Goal: Information Seeking & Learning: Learn about a topic

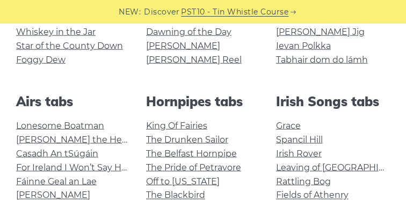
scroll to position [314, 0]
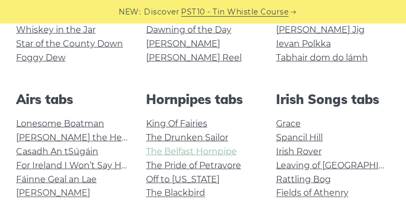
click at [187, 155] on link "The Belfast Hornpipe" at bounding box center [191, 151] width 91 height 10
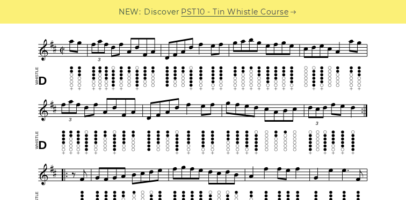
scroll to position [320, 0]
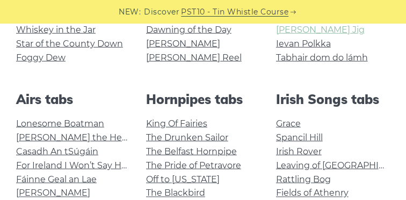
click at [289, 28] on link "[PERSON_NAME] Jig" at bounding box center [320, 30] width 89 height 10
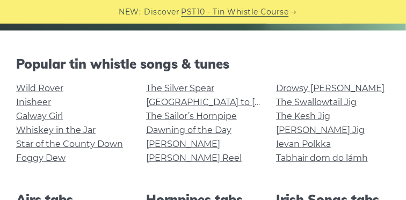
scroll to position [212, 0]
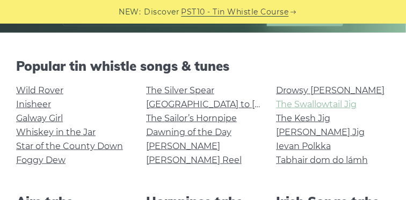
click at [297, 108] on link "The Swallowtail Jig" at bounding box center [316, 104] width 80 height 10
click at [41, 120] on link "Galway Girl" at bounding box center [39, 118] width 47 height 10
click at [38, 105] on link "Inisheer" at bounding box center [33, 104] width 35 height 10
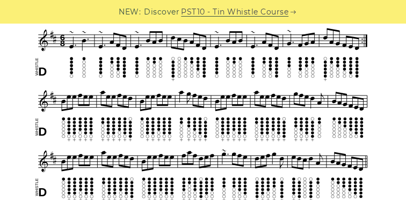
scroll to position [333, 0]
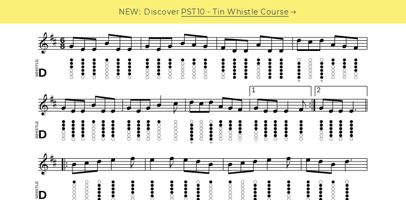
scroll to position [335, 0]
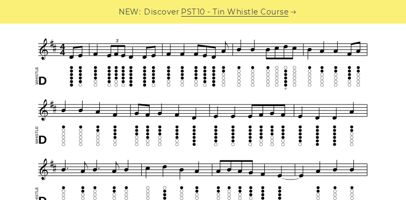
scroll to position [301, 0]
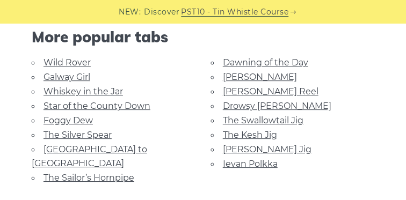
scroll to position [752, 0]
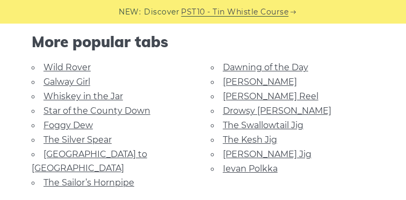
click at [75, 95] on link "Whiskey in the Jar" at bounding box center [82, 96] width 79 height 10
click at [68, 111] on link "Star of the County Down" at bounding box center [96, 111] width 107 height 10
click at [233, 81] on link "[PERSON_NAME]" at bounding box center [260, 82] width 74 height 10
click at [251, 63] on link "Dawning of the Day" at bounding box center [265, 67] width 85 height 10
click at [258, 164] on link "Ievan Polkka" at bounding box center [250, 169] width 55 height 10
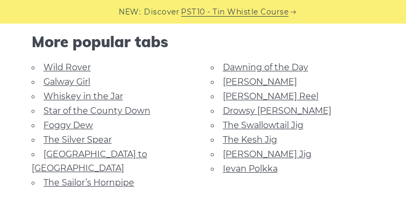
click at [246, 137] on link "The Kesh Jig" at bounding box center [250, 140] width 54 height 10
click at [245, 84] on link "[PERSON_NAME]" at bounding box center [260, 82] width 74 height 10
click at [97, 156] on li "[GEOGRAPHIC_DATA] to [GEOGRAPHIC_DATA]" at bounding box center [113, 161] width 163 height 28
click at [99, 150] on link "[GEOGRAPHIC_DATA] to [GEOGRAPHIC_DATA]" at bounding box center [89, 161] width 115 height 24
click at [47, 65] on link "Wild Rover" at bounding box center [66, 67] width 47 height 10
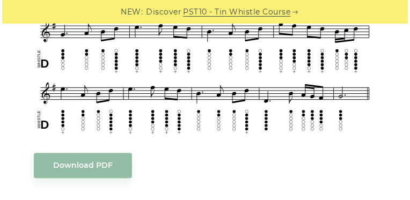
scroll to position [0, 0]
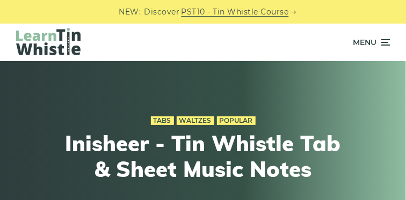
click at [377, 39] on span "Menu" at bounding box center [371, 42] width 37 height 27
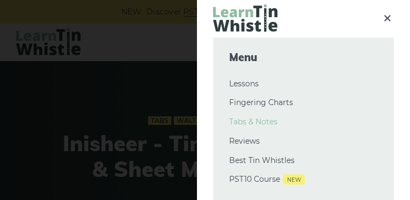
click at [248, 120] on link "Tabs & Notes" at bounding box center [303, 122] width 149 height 13
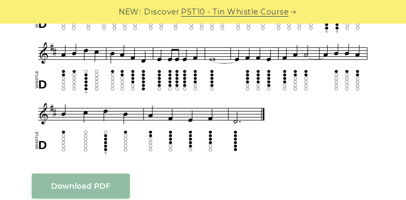
scroll to position [423, 0]
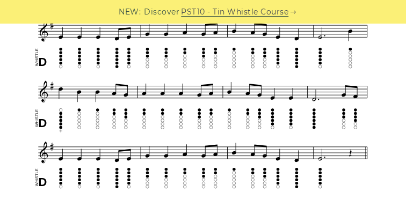
scroll to position [375, 0]
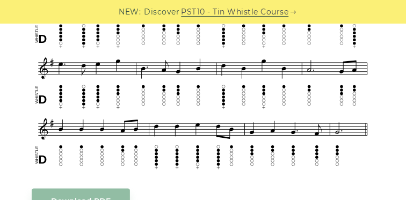
scroll to position [423, 0]
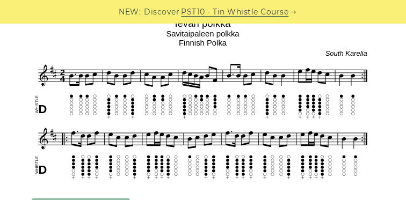
scroll to position [305, 0]
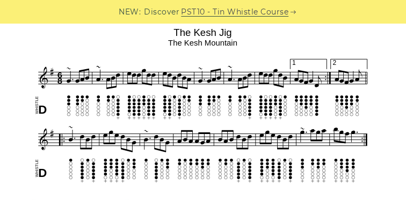
scroll to position [307, 0]
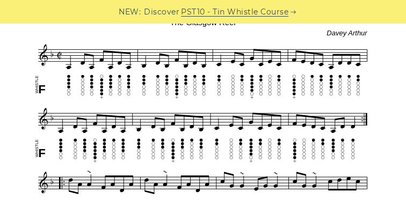
scroll to position [332, 0]
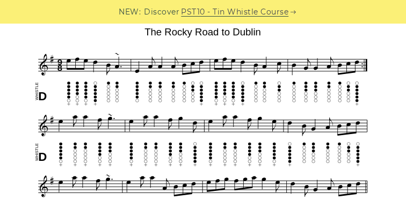
scroll to position [304, 0]
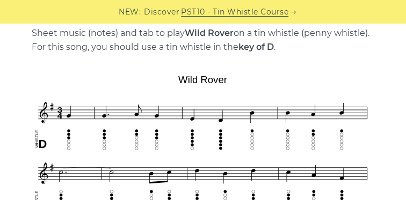
scroll to position [243, 0]
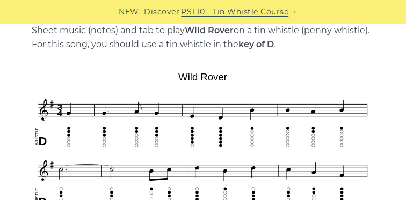
click at [1, 6] on div "NEW: Discover PST10 - Tin Whistle Course" at bounding box center [203, 12] width 406 height 24
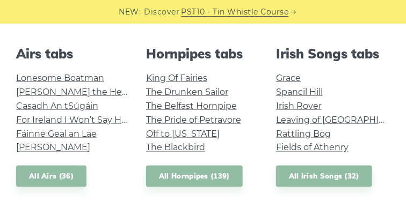
scroll to position [370, 0]
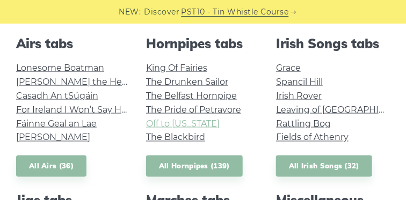
click at [196, 122] on link "Off to [US_STATE]" at bounding box center [183, 124] width 74 height 10
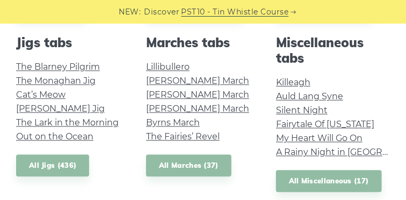
scroll to position [531, 0]
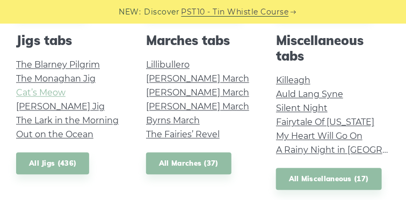
click at [25, 97] on link "Cat’s Meow" at bounding box center [40, 92] width 49 height 10
click at [54, 133] on link "Out on the Ocean" at bounding box center [54, 134] width 77 height 10
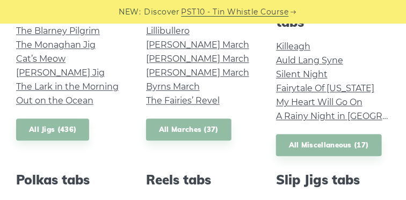
scroll to position [554, 0]
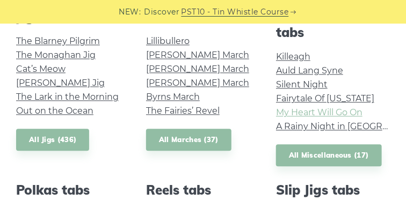
click at [316, 116] on link "My Heart Will Go On" at bounding box center [319, 112] width 86 height 10
click at [307, 118] on link "My Heart Will Go On" at bounding box center [319, 112] width 86 height 10
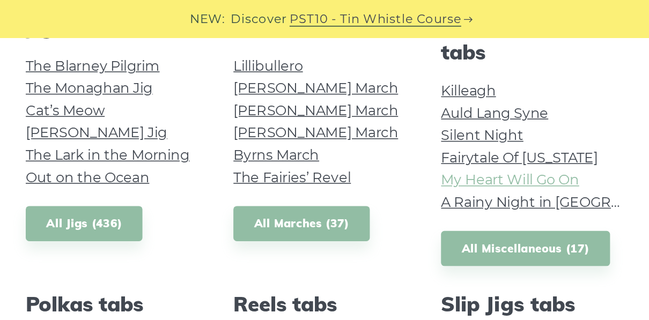
scroll to position [554, 0]
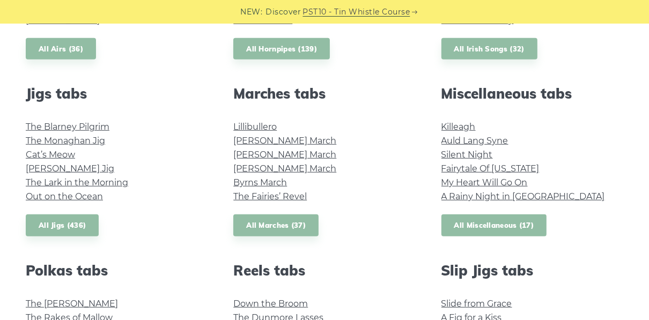
click at [405, 200] on link "All Miscellaneous (17)" at bounding box center [495, 226] width 106 height 22
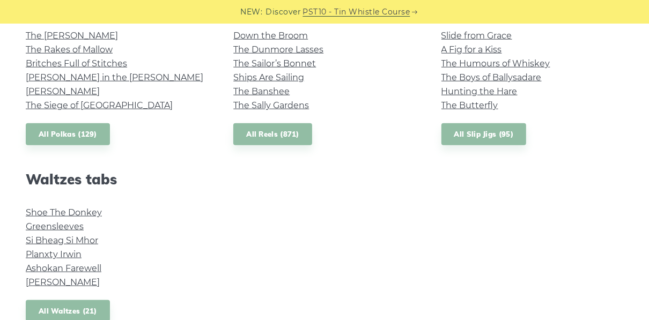
scroll to position [818, 0]
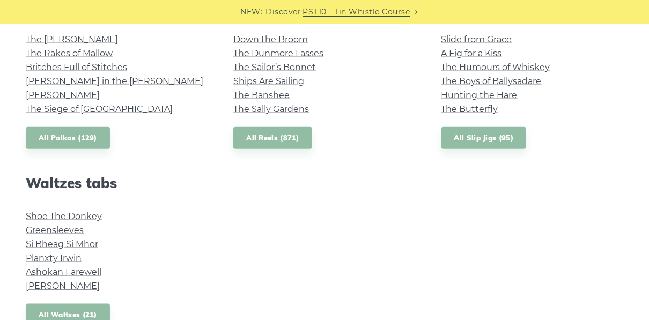
click at [48, 200] on li "Greensleeves" at bounding box center [117, 231] width 182 height 14
click at [47, 200] on link "Greensleeves" at bounding box center [55, 230] width 58 height 10
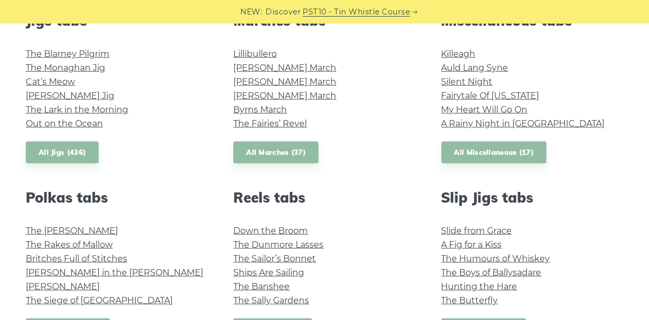
scroll to position [641, 0]
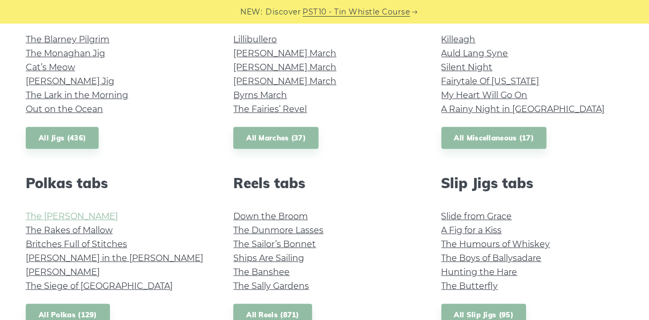
click at [62, 200] on link "The Kerry Polka" at bounding box center [72, 216] width 92 height 10
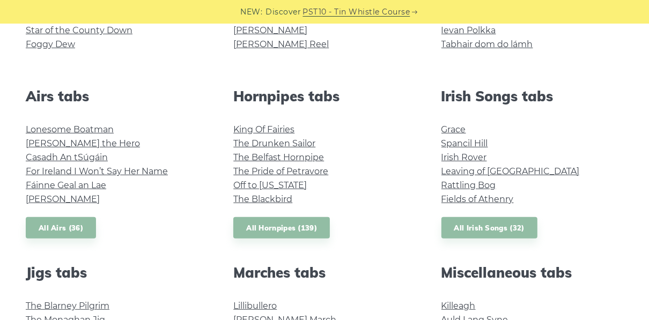
scroll to position [364, 0]
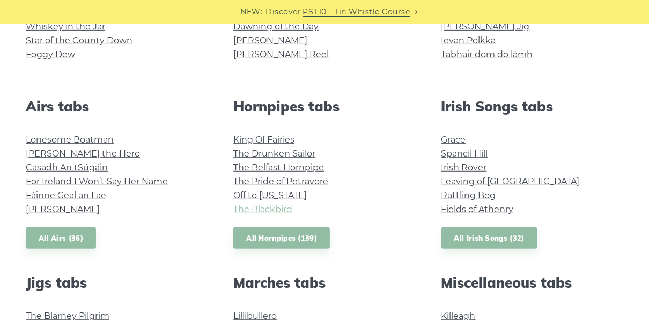
click at [266, 200] on link "The Blackbird" at bounding box center [262, 209] width 59 height 10
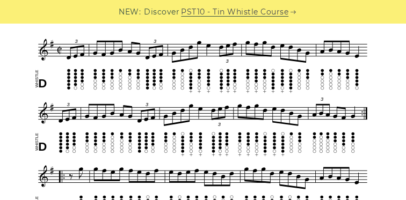
scroll to position [305, 0]
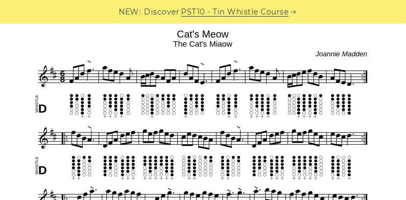
scroll to position [302, 0]
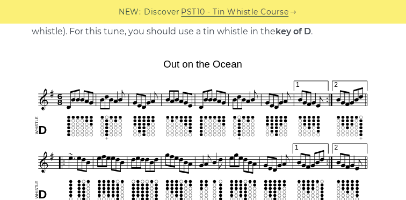
scroll to position [260, 0]
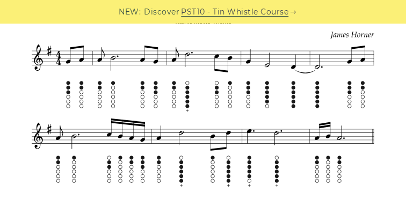
scroll to position [373, 0]
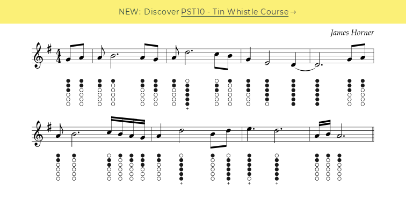
drag, startPoint x: 405, startPoint y: 61, endPoint x: 411, endPoint y: 44, distance: 17.7
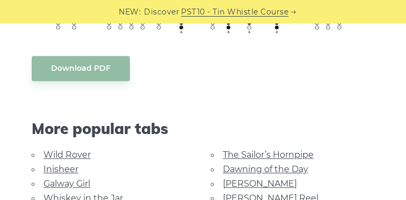
scroll to position [521, 0]
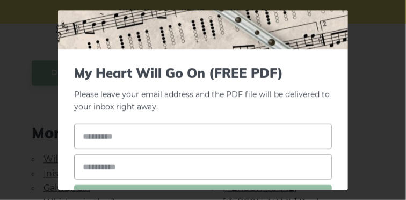
scroll to position [346, 0]
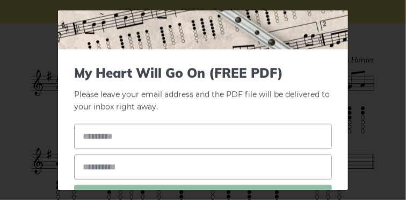
click at [360, 56] on div "× My Heart Will Go On (FREE PDF) Please leave your email address and the PDF fi…" at bounding box center [203, 100] width 406 height 200
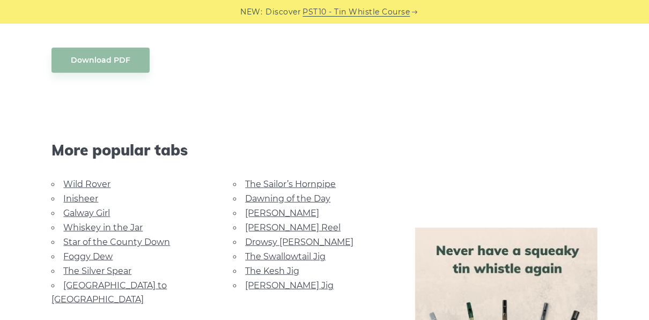
scroll to position [584, 0]
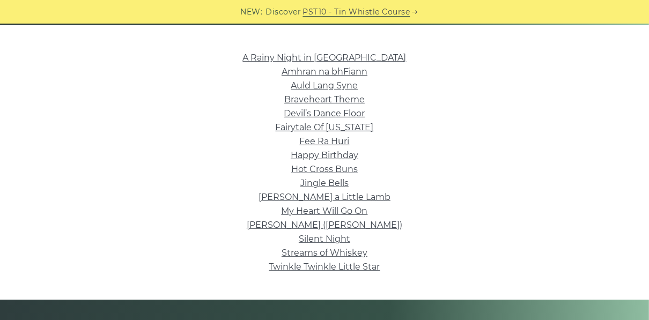
scroll to position [258, 0]
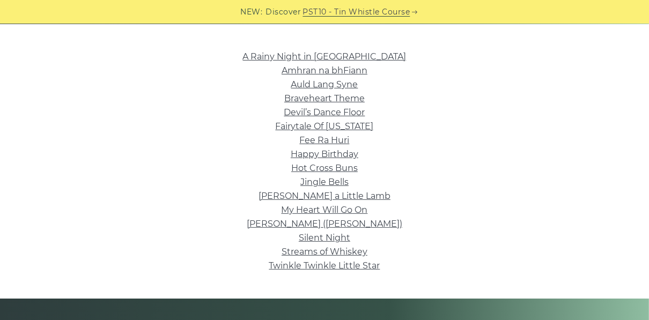
click at [639, 101] on div "A Rainy Night in [GEOGRAPHIC_DATA] Amhran na bhFiann Auld Lang Syne Braveheart …" at bounding box center [324, 161] width 649 height 223
click at [313, 224] on link "[PERSON_NAME] ([PERSON_NAME])" at bounding box center [325, 224] width 156 height 10
click at [329, 70] on link "Amhran na bhFiann" at bounding box center [325, 70] width 86 height 10
click at [362, 128] on link "Fairytale Of [US_STATE]" at bounding box center [325, 126] width 98 height 10
click at [340, 96] on link "Braveheart Theme" at bounding box center [324, 98] width 80 height 10
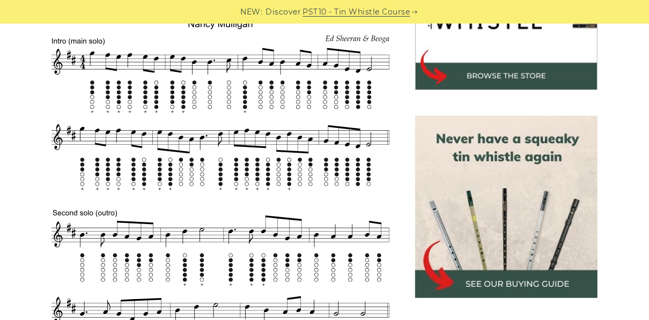
scroll to position [387, 0]
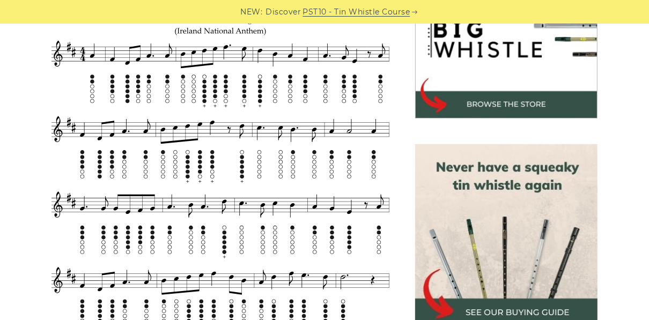
scroll to position [376, 0]
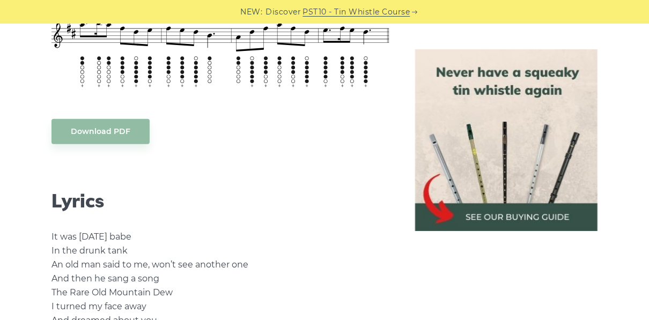
scroll to position [786, 0]
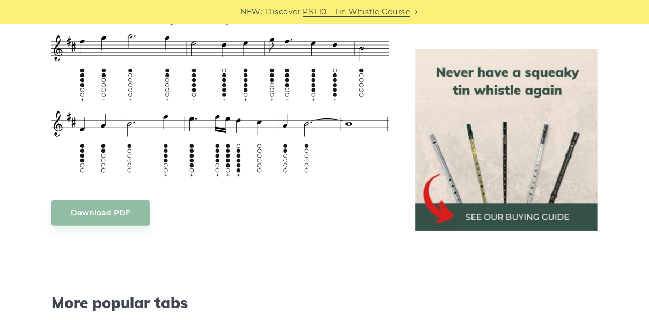
scroll to position [519, 0]
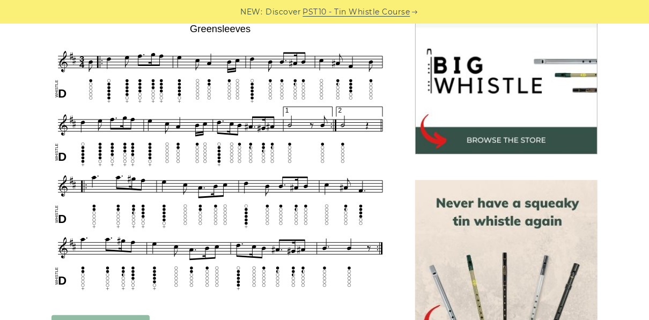
scroll to position [337, 0]
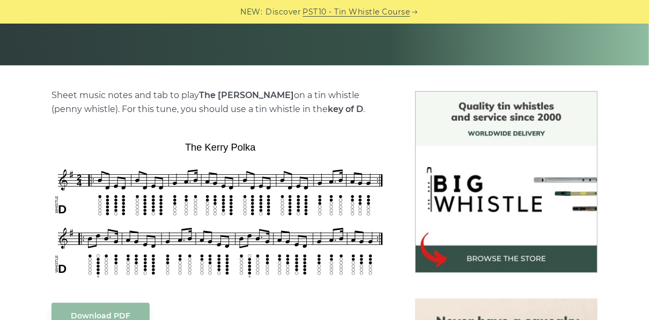
scroll to position [220, 0]
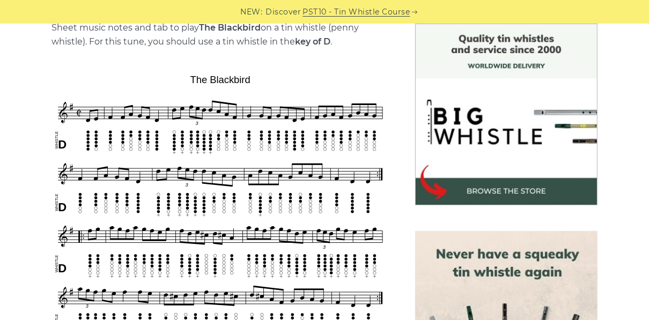
scroll to position [294, 0]
